Goal: Entertainment & Leisure: Consume media (video, audio)

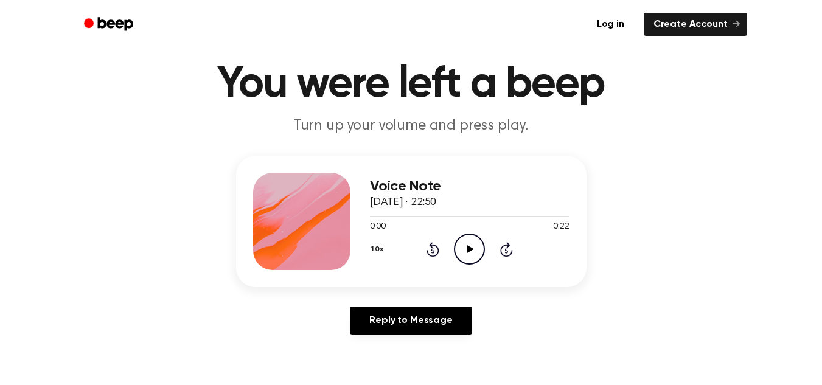
scroll to position [39, 0]
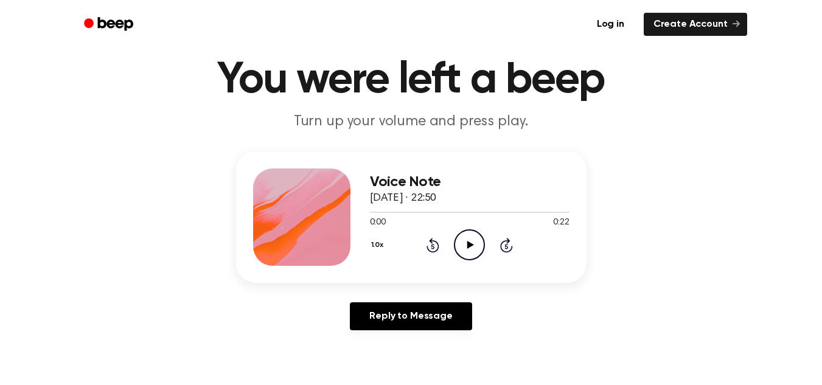
click at [469, 241] on icon "Play Audio" at bounding box center [469, 244] width 31 height 31
click at [471, 252] on icon "Play Audio" at bounding box center [469, 244] width 31 height 31
click at [467, 251] on icon "Play Audio" at bounding box center [469, 244] width 31 height 31
click at [467, 248] on icon at bounding box center [469, 245] width 5 height 8
